Goal: Task Accomplishment & Management: Use online tool/utility

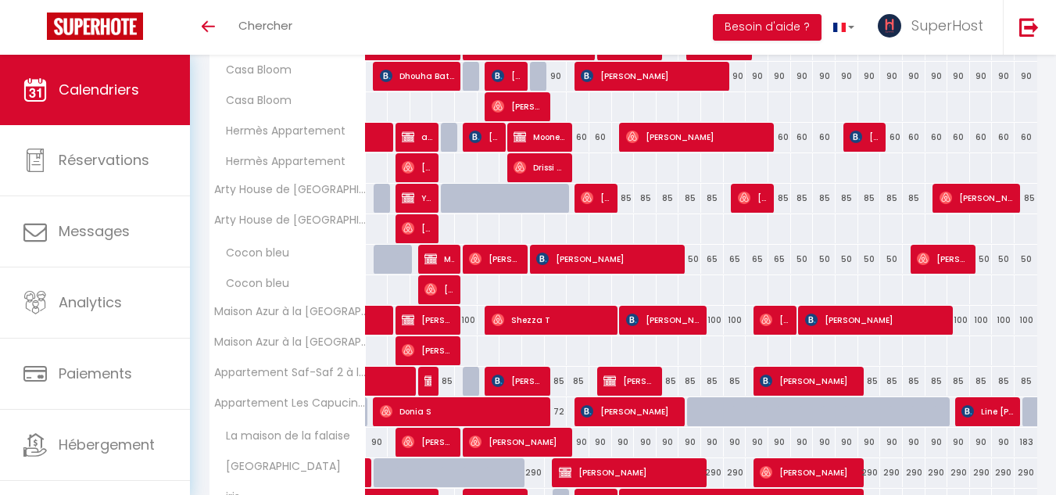
scroll to position [796, 0]
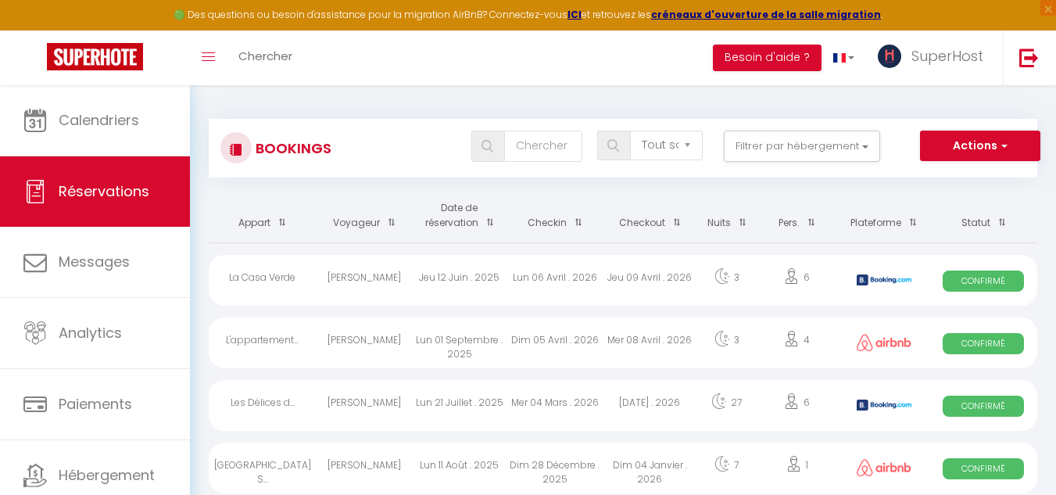
select select "not_cancelled"
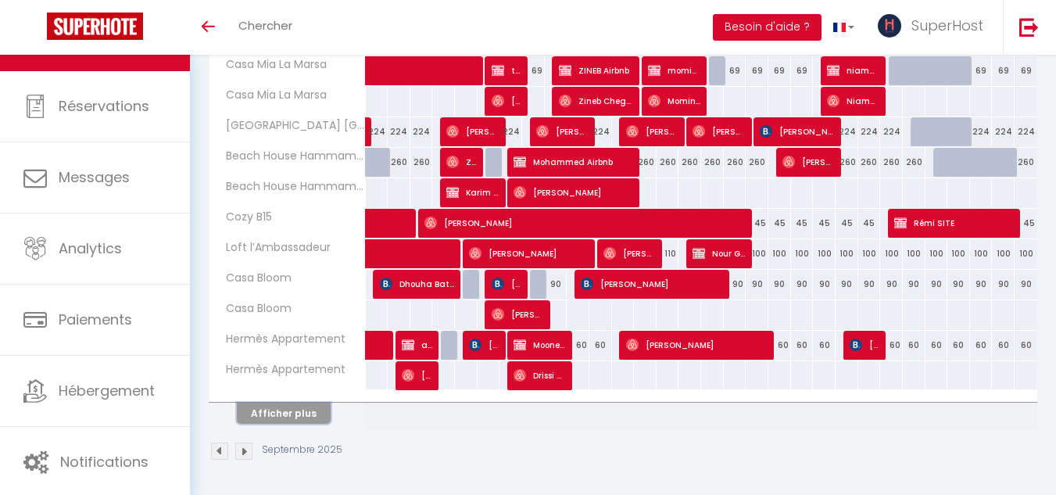
click at [266, 409] on button "Afficher plus" at bounding box center [284, 412] width 94 height 21
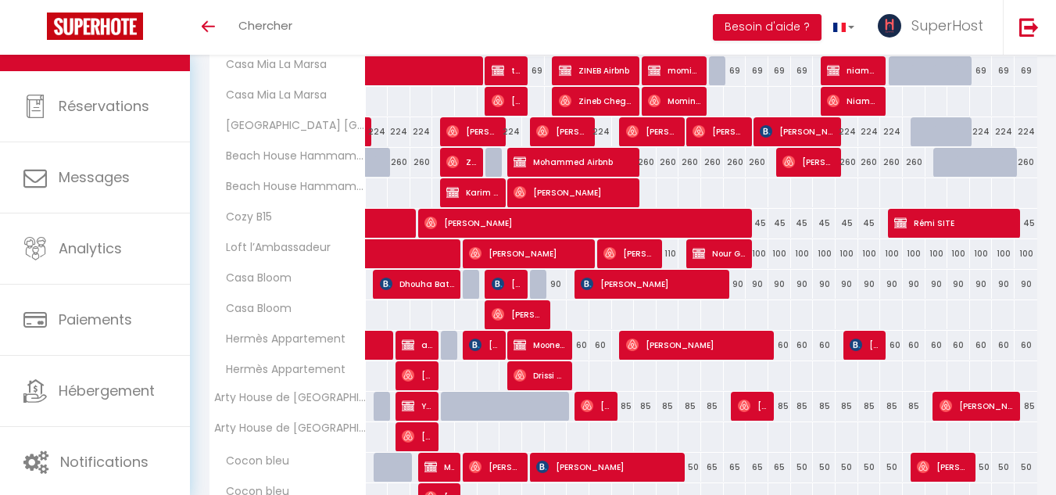
scroll to position [1153, 0]
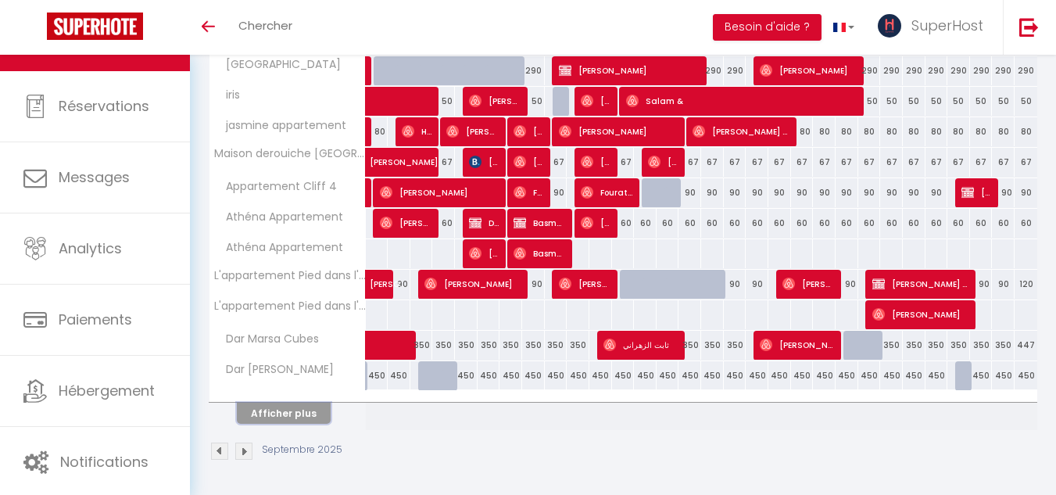
click at [319, 413] on button "Afficher plus" at bounding box center [284, 412] width 94 height 21
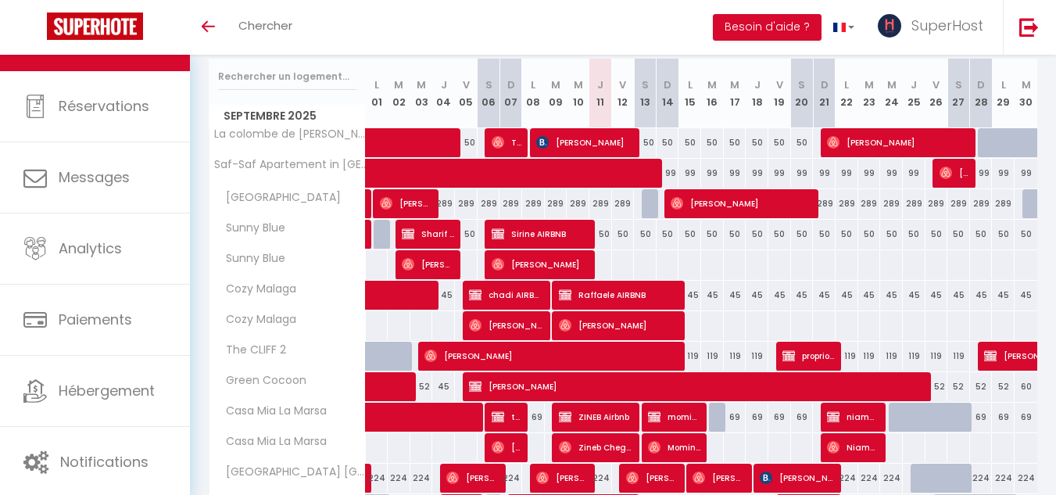
scroll to position [194, 0]
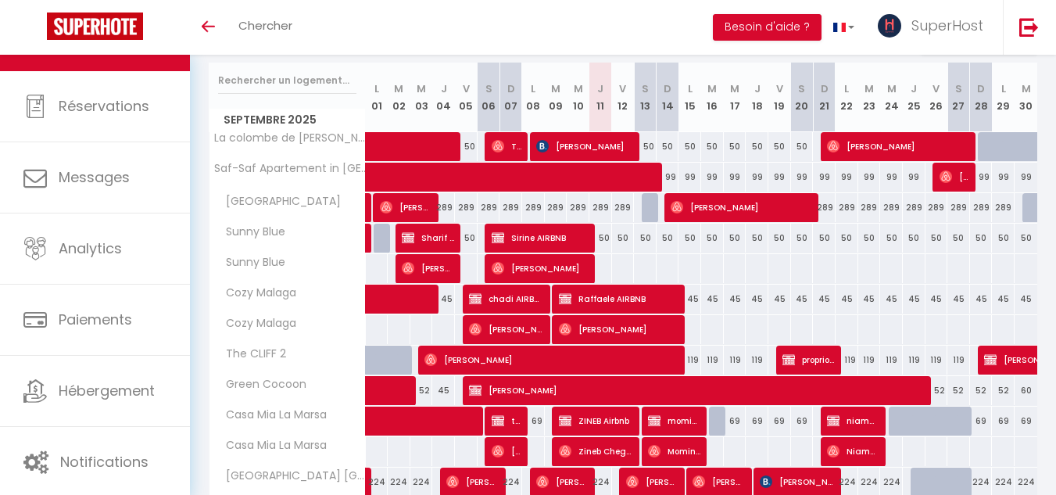
click at [619, 242] on div "50" at bounding box center [623, 237] width 23 height 29
type input "50"
select select "1"
type input "Ven 12 Septembre 2025"
type input "Sam 13 Septembre 2025"
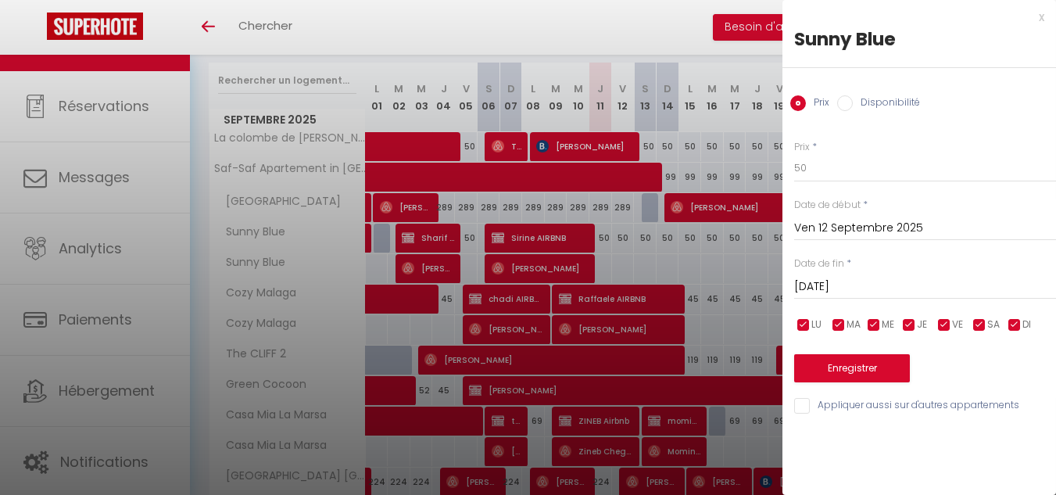
click at [857, 102] on label "Disponibilité" at bounding box center [886, 103] width 67 height 17
click at [853, 102] on input "Disponibilité" at bounding box center [845, 103] width 16 height 16
radio input "true"
radio input "false"
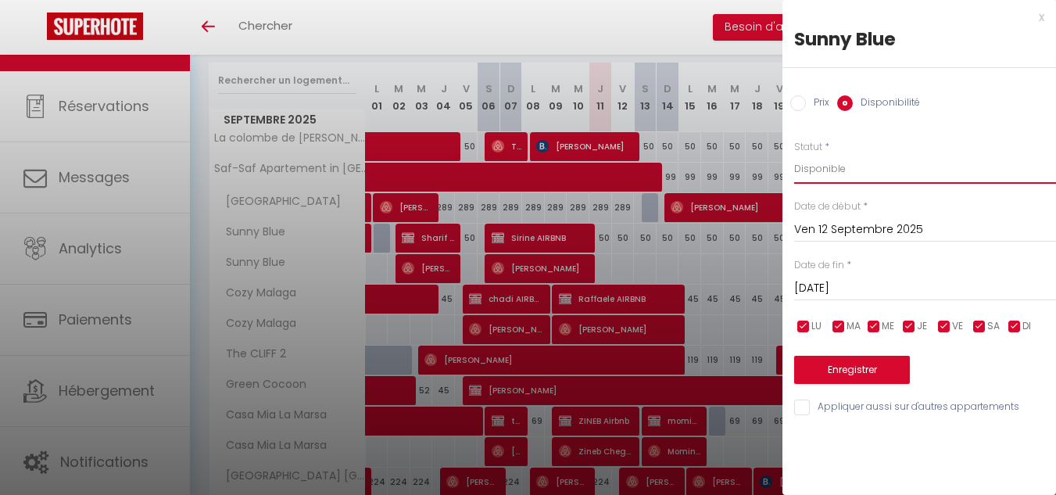
click at [823, 168] on select "Disponible Indisponible" at bounding box center [925, 169] width 262 height 30
select select "0"
click at [794, 154] on select "Disponible Indisponible" at bounding box center [925, 169] width 262 height 30
click at [831, 285] on input "Sam 13 Septembre 2025" at bounding box center [925, 288] width 262 height 20
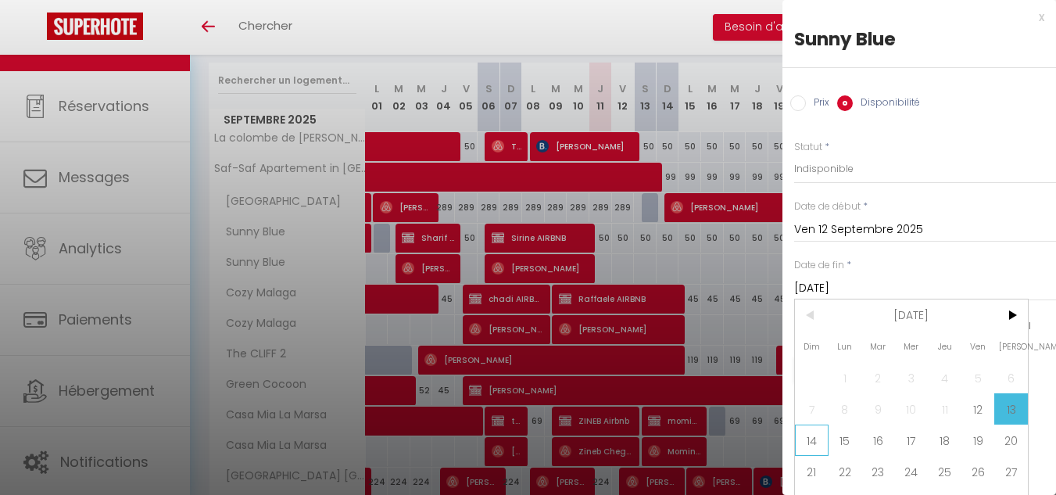
click at [814, 430] on span "14" at bounding box center [812, 439] width 34 height 31
type input "Dim 14 Septembre 2025"
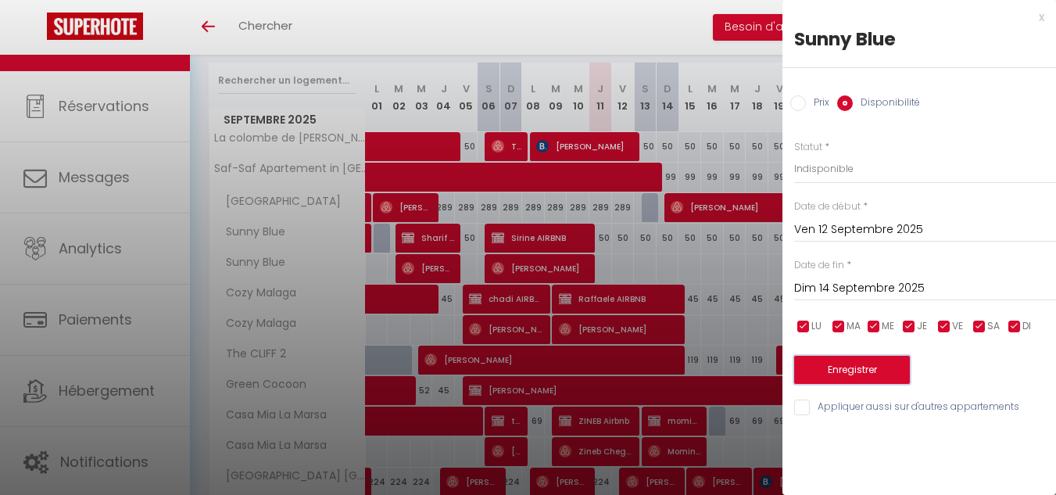
click at [842, 375] on button "Enregistrer" at bounding box center [852, 370] width 116 height 28
